Goal: Complete application form: Complete application form

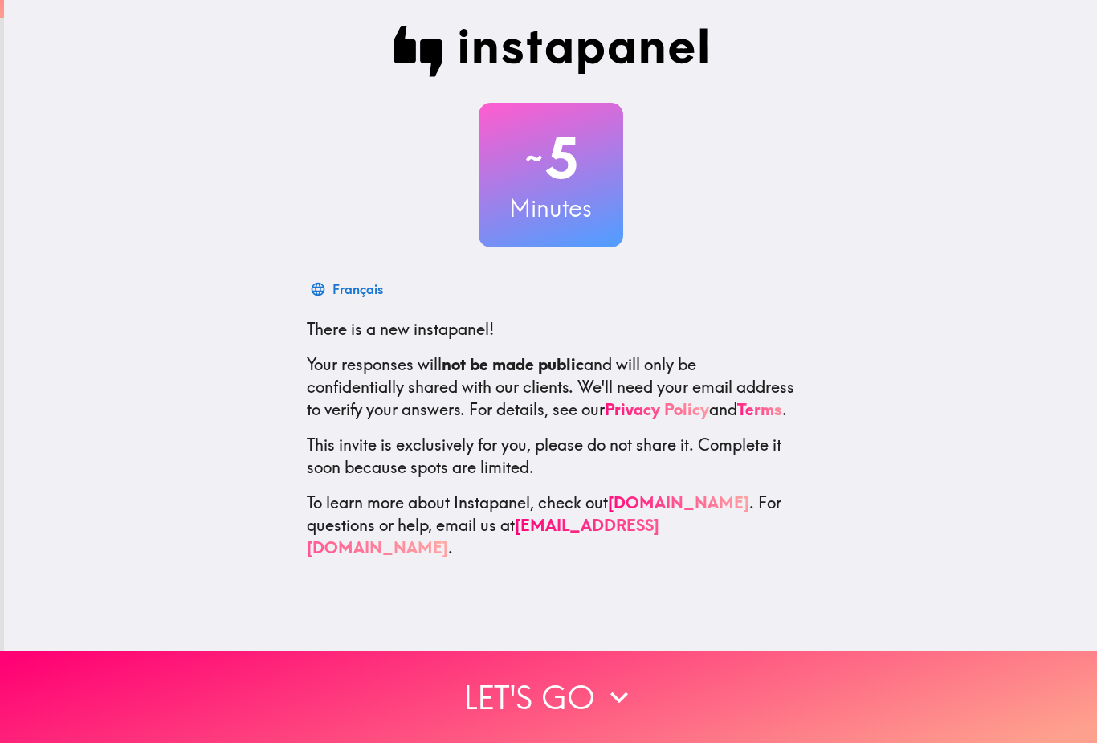
click at [604, 700] on icon "button" at bounding box center [619, 697] width 35 height 35
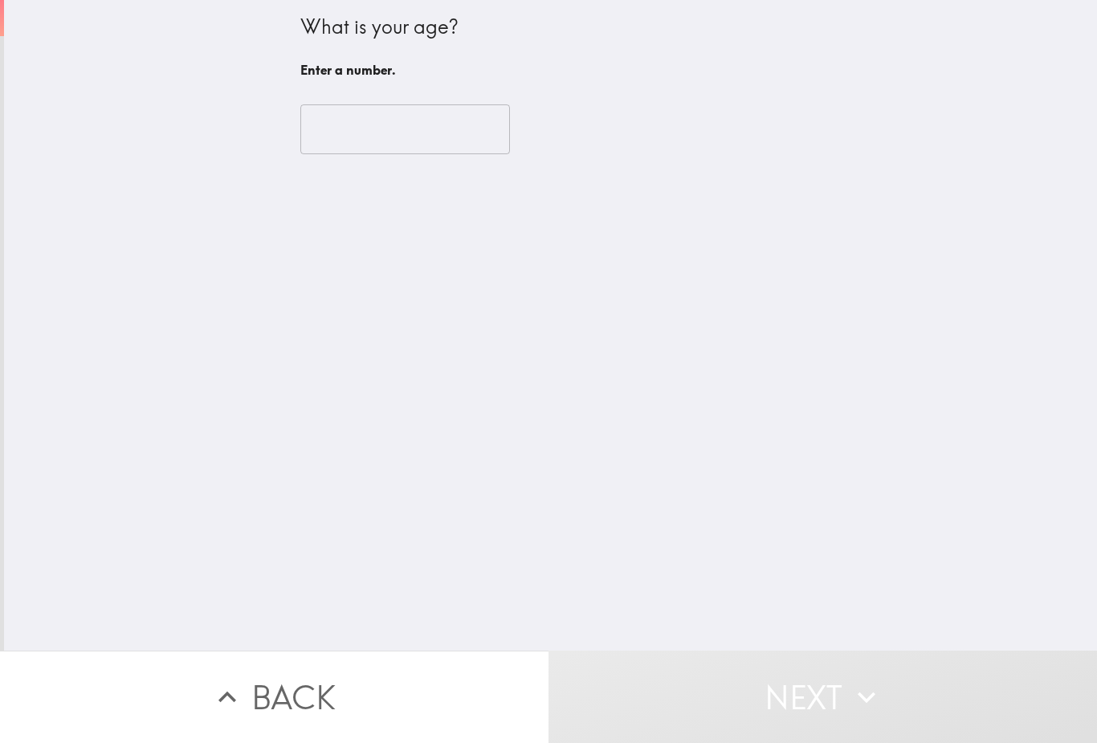
click at [435, 144] on input "number" at bounding box center [405, 129] width 210 height 50
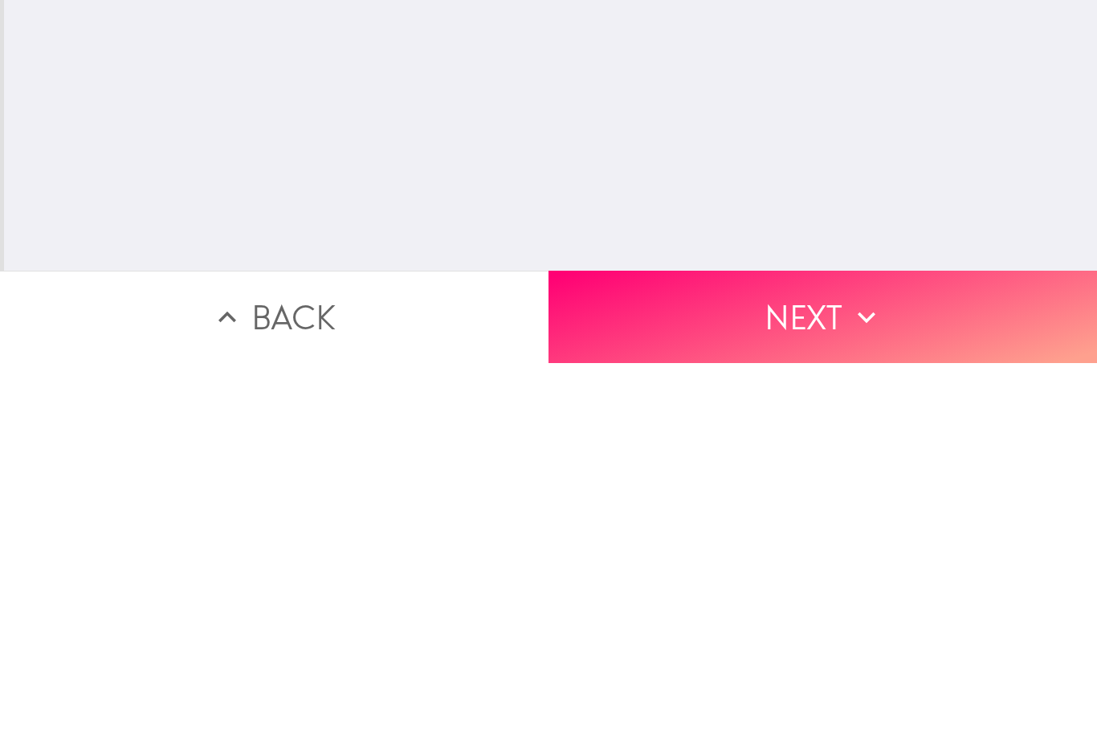
type input "48"
click at [788, 651] on button "Next" at bounding box center [823, 697] width 549 height 92
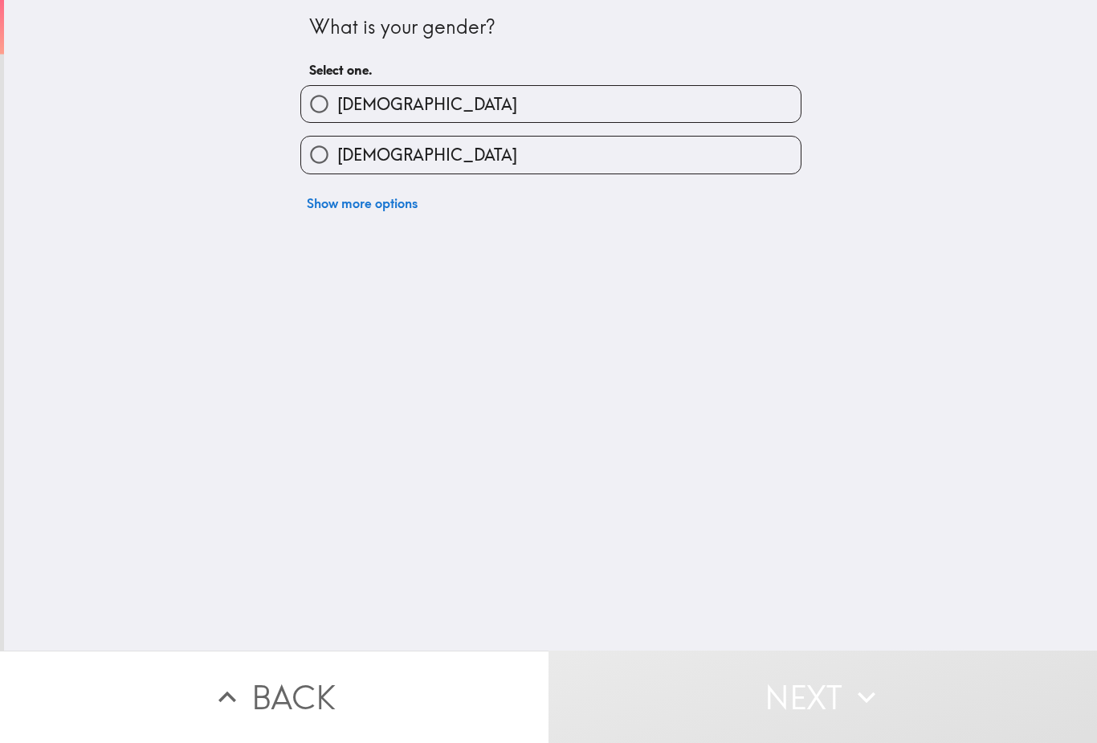
click at [462, 160] on label "[DEMOGRAPHIC_DATA]" at bounding box center [551, 155] width 500 height 36
click at [337, 160] on input "[DEMOGRAPHIC_DATA]" at bounding box center [319, 155] width 36 height 36
radio input "true"
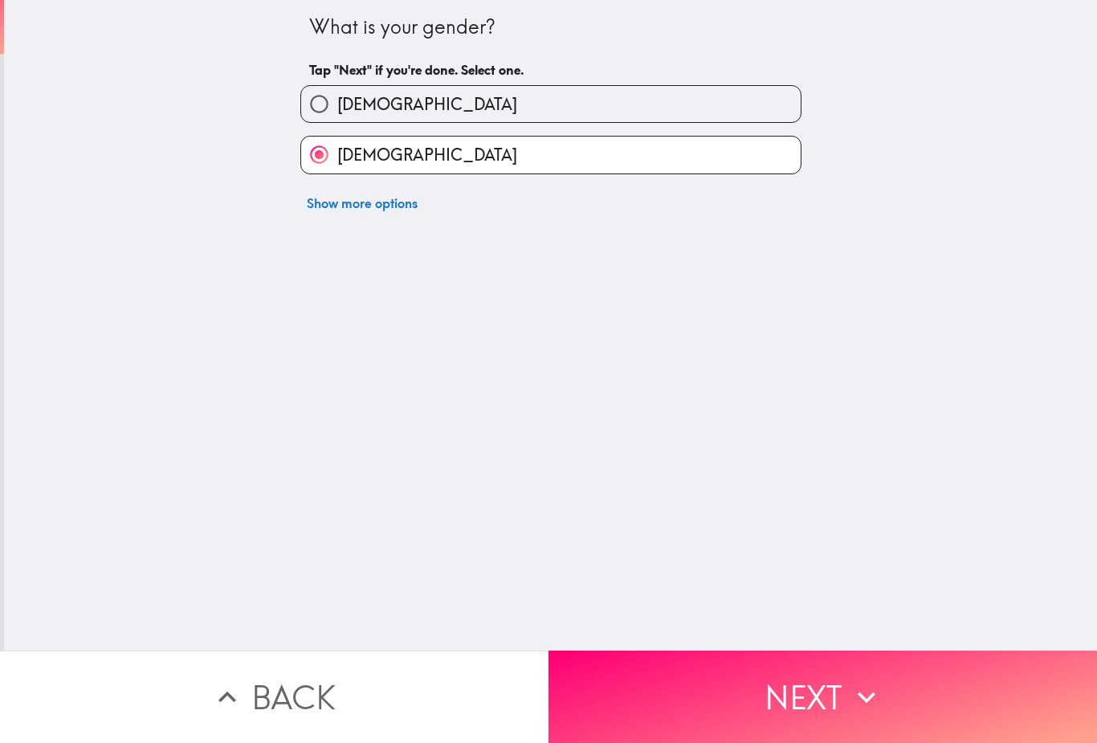
click at [789, 699] on button "Next" at bounding box center [823, 697] width 549 height 92
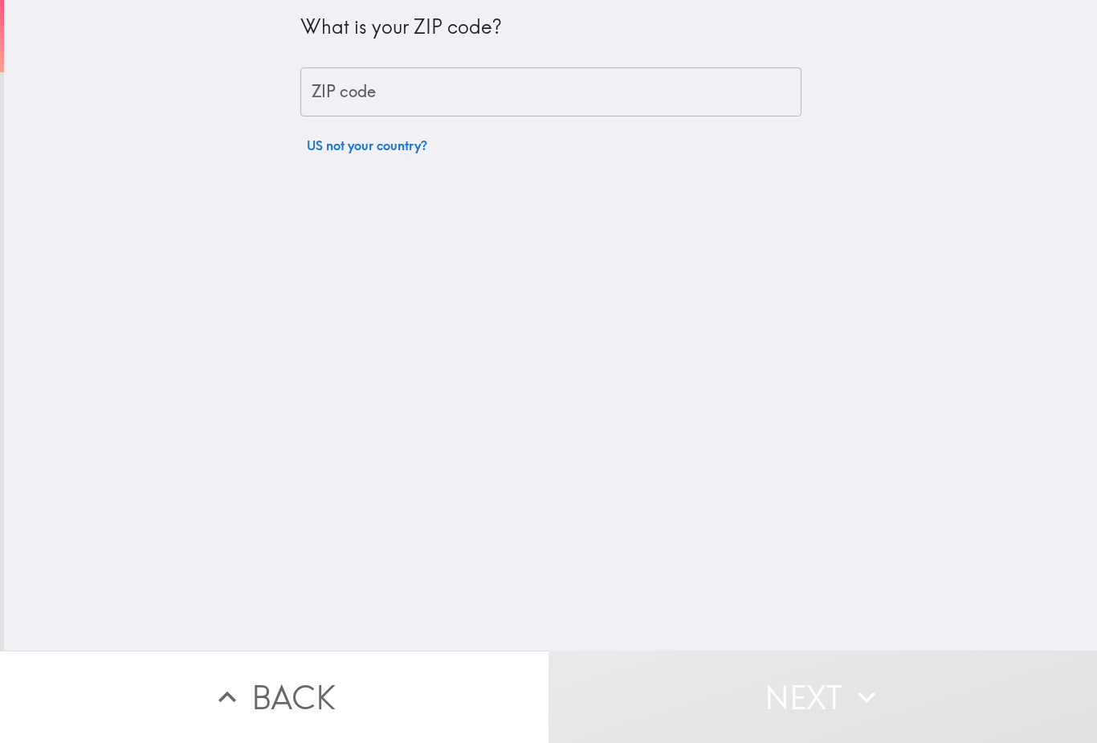
click at [581, 82] on input "ZIP code" at bounding box center [550, 92] width 501 height 50
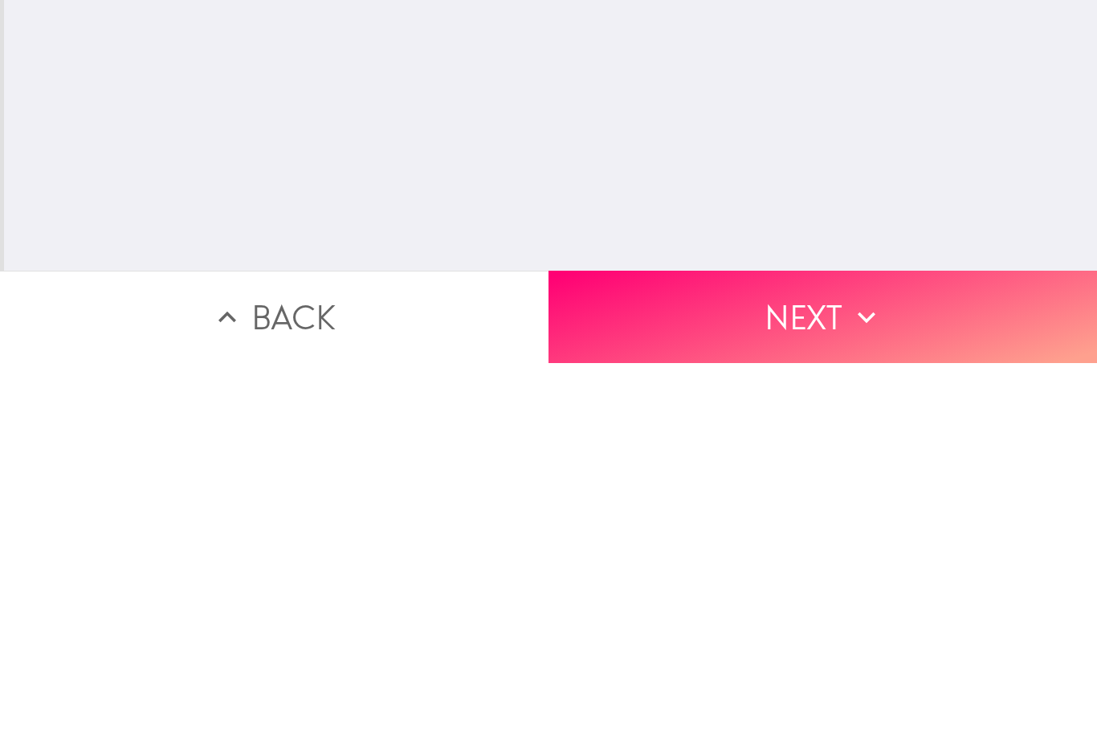
type input "76040"
click at [866, 680] on icon "button" at bounding box center [866, 697] width 35 height 35
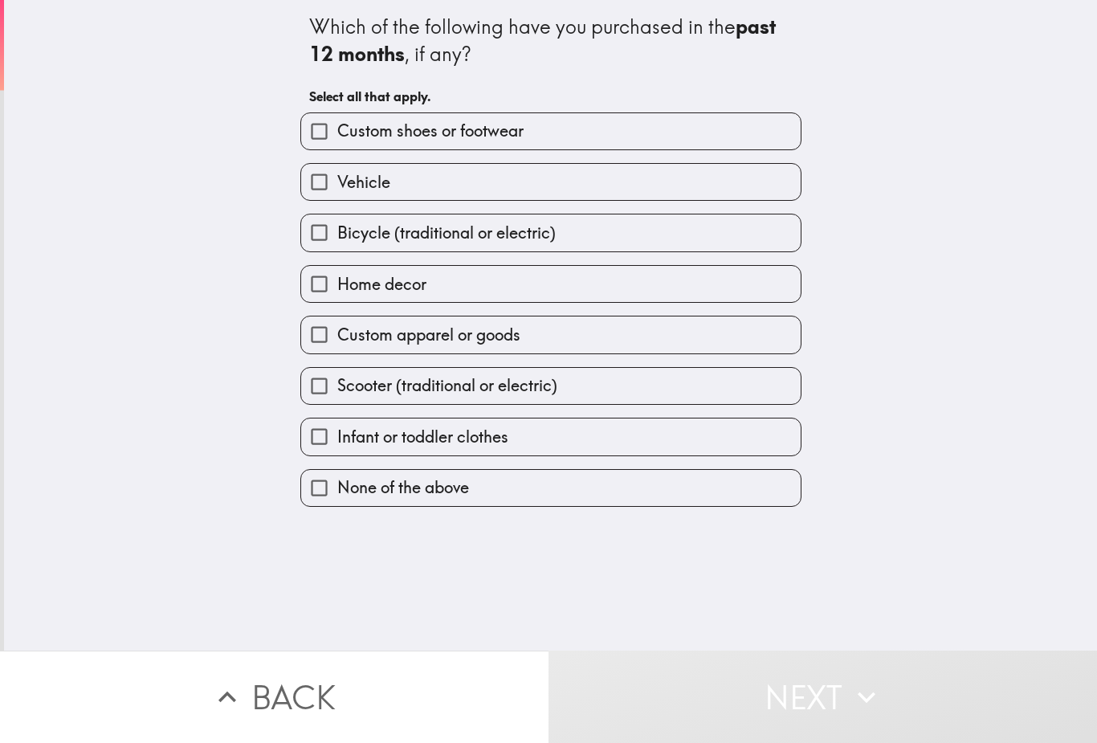
click at [594, 495] on label "None of the above" at bounding box center [551, 488] width 500 height 36
click at [337, 495] on input "None of the above" at bounding box center [319, 488] width 36 height 36
checkbox input "true"
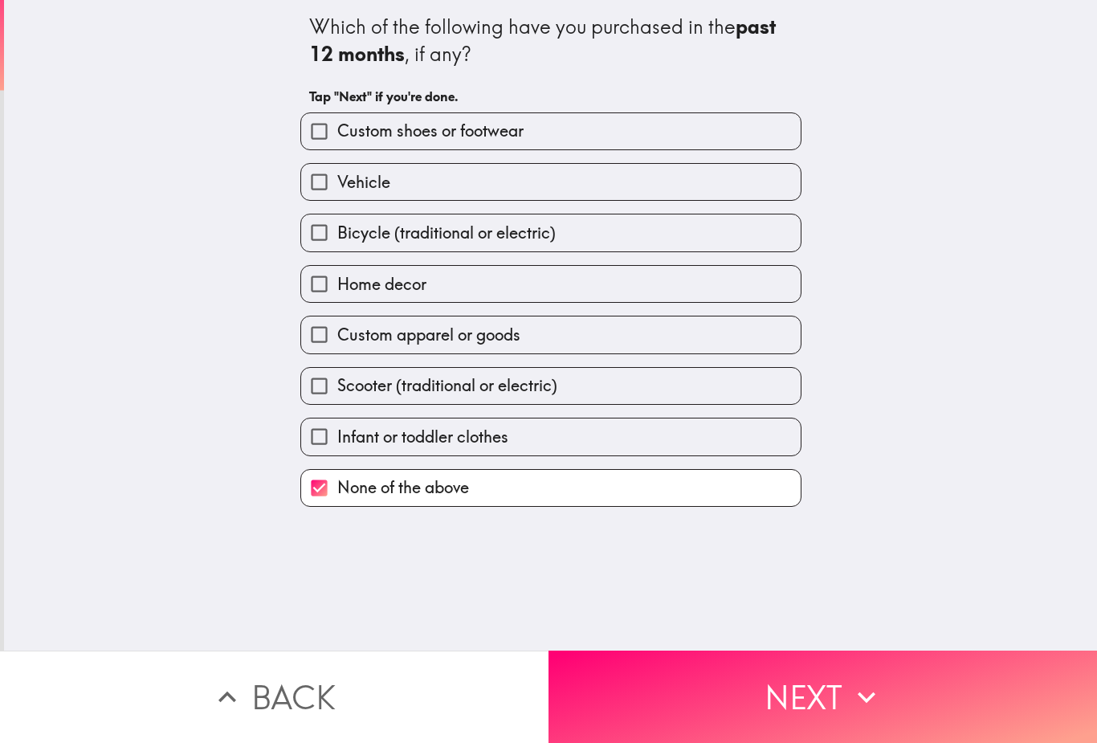
click at [799, 692] on button "Next" at bounding box center [823, 697] width 549 height 92
